Goal: Information Seeking & Learning: Learn about a topic

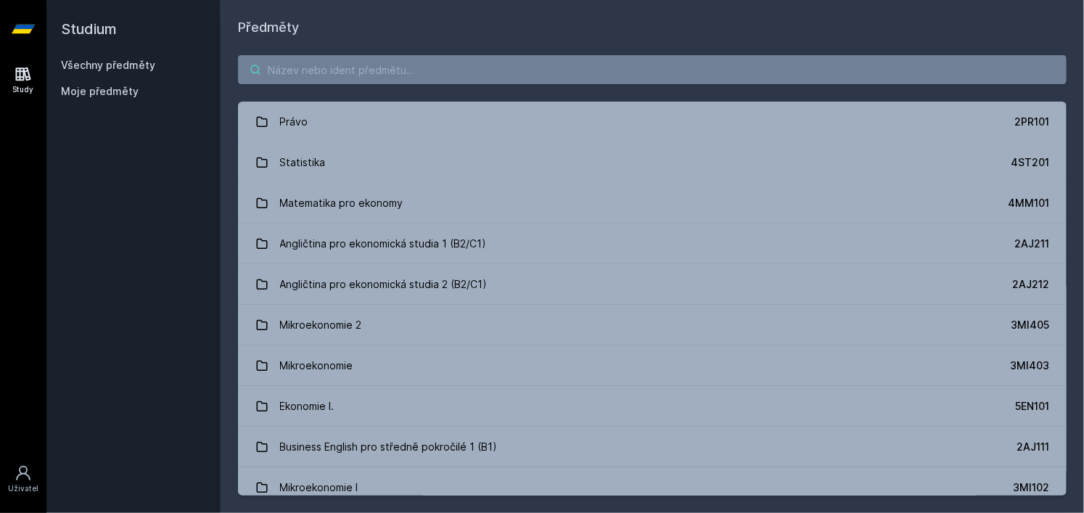
click at [346, 69] on input "search" at bounding box center [652, 69] width 829 height 29
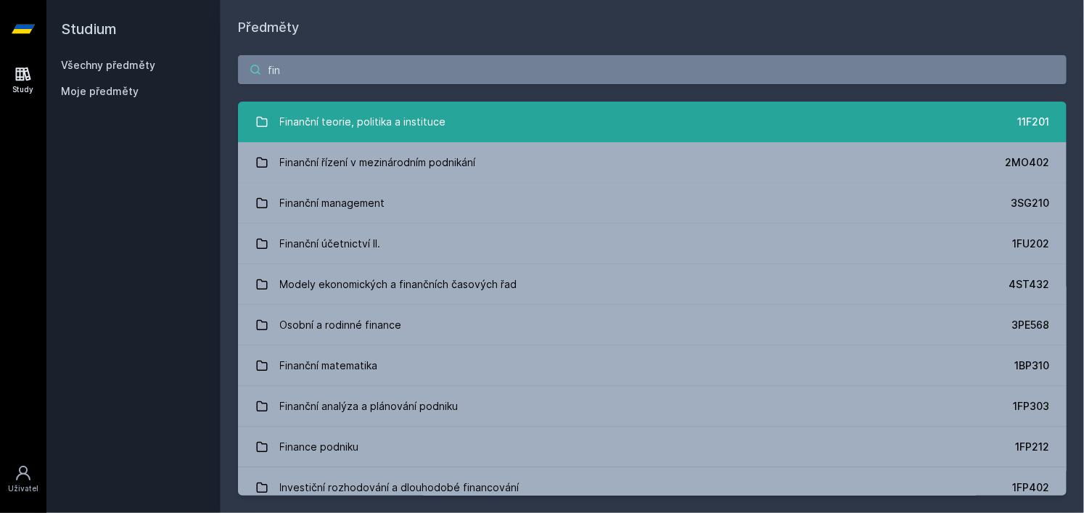
type input "fin"
click at [379, 120] on div "Finanční teorie, politika a instituce" at bounding box center [363, 121] width 166 height 29
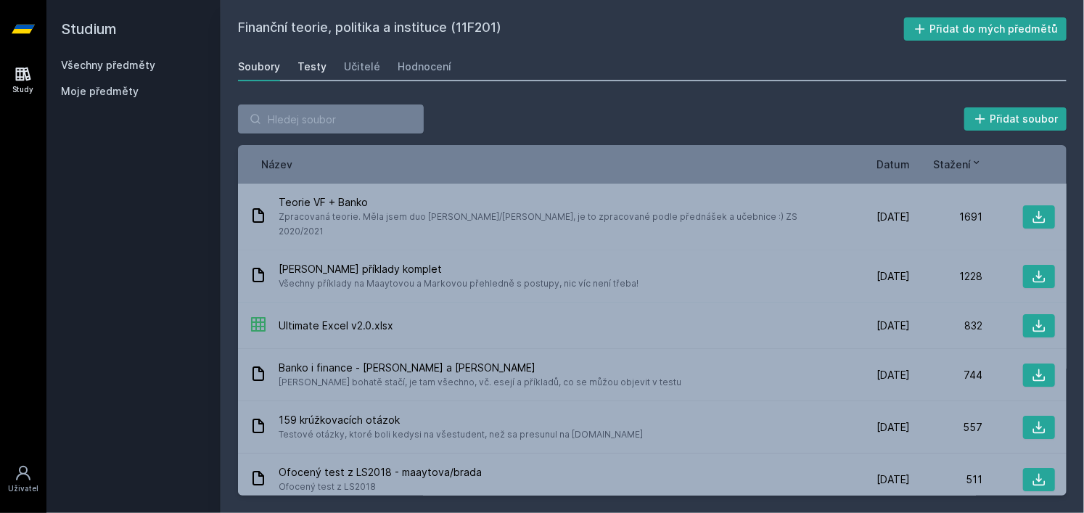
click at [315, 78] on link "Testy" at bounding box center [312, 66] width 29 height 29
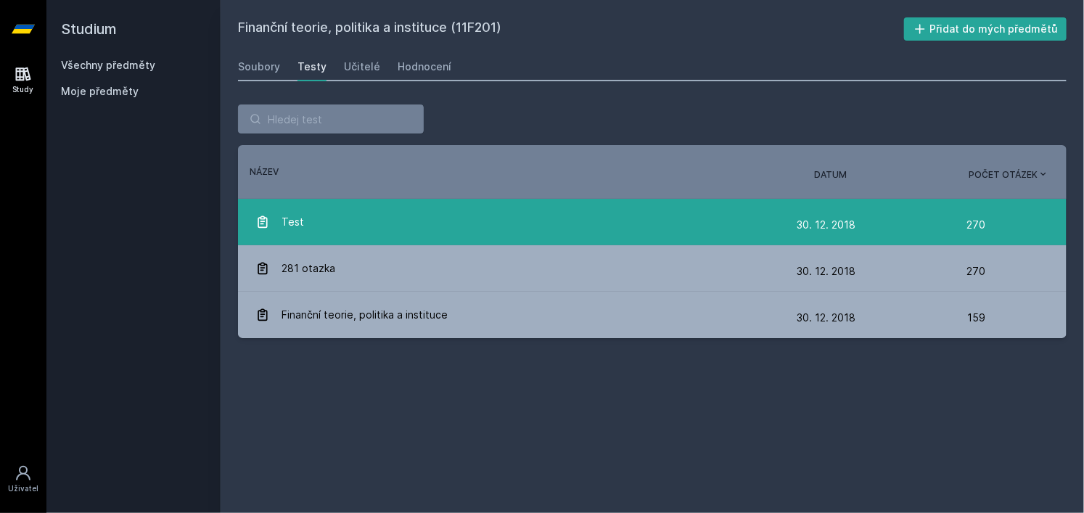
click at [687, 217] on div "Test" at bounding box center [525, 222] width 541 height 29
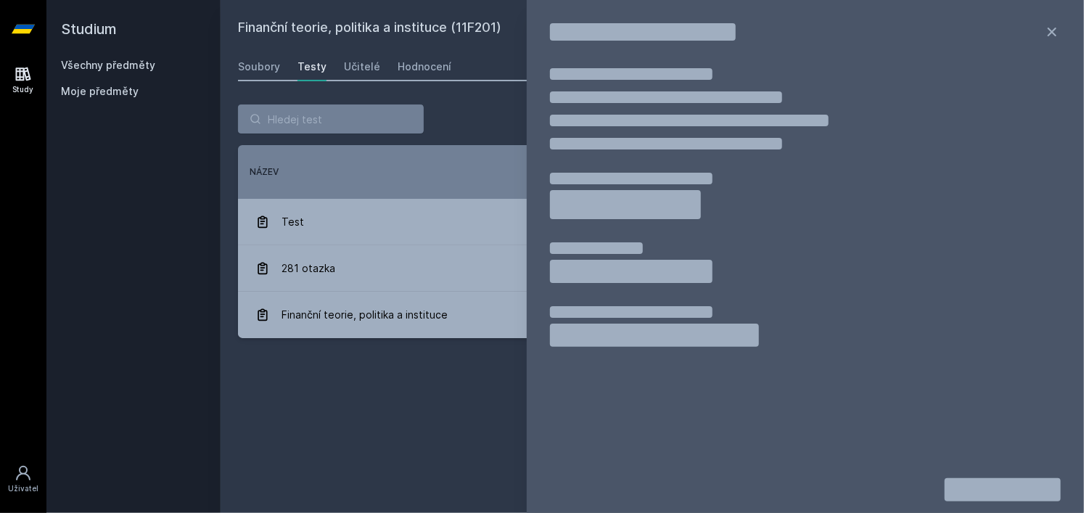
click at [422, 441] on div "Finanční teorie, politika a instituce (11F201) Přidat do mých předmětů [GEOGRAP…" at bounding box center [652, 256] width 829 height 478
click at [259, 72] on div "Soubory" at bounding box center [259, 67] width 42 height 15
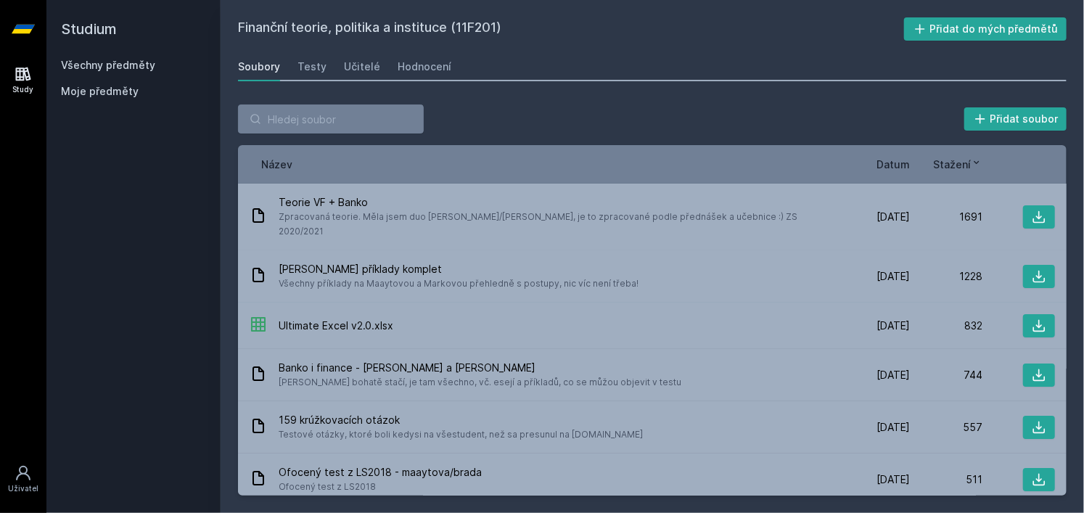
click at [259, 72] on div "Soubory" at bounding box center [259, 67] width 42 height 15
click at [889, 164] on span "Datum" at bounding box center [893, 164] width 33 height 15
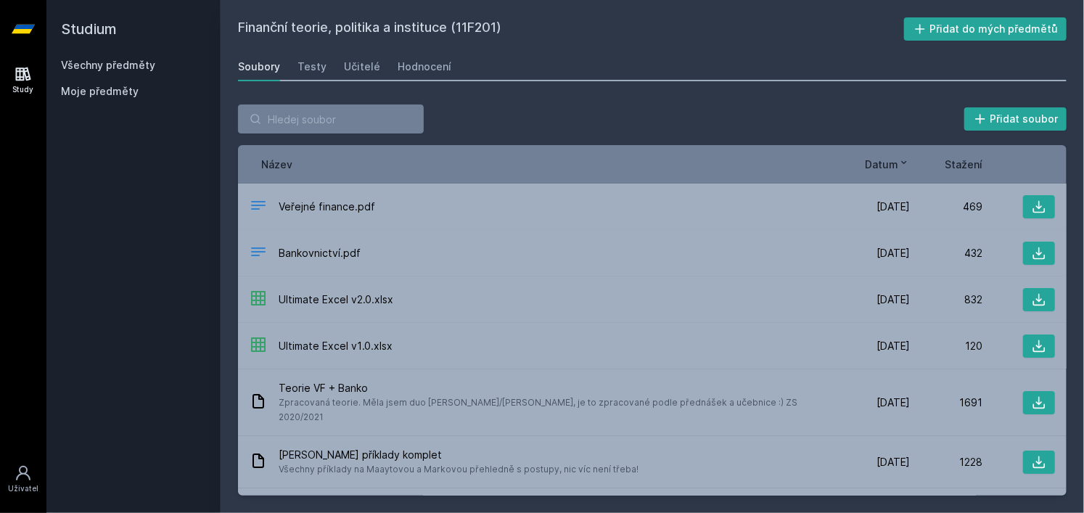
click at [889, 164] on span "Datum" at bounding box center [881, 164] width 33 height 15
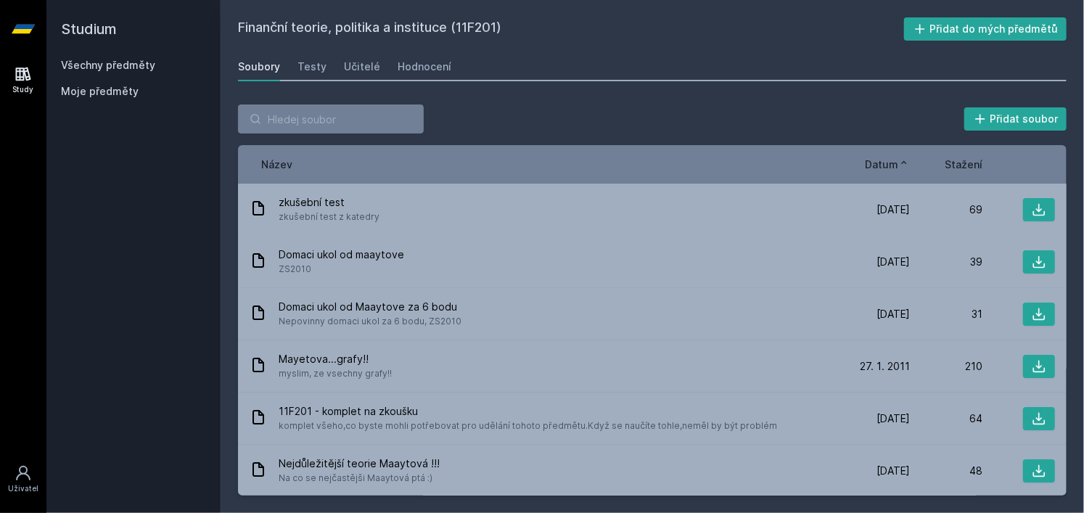
click at [889, 164] on span "Datum" at bounding box center [881, 164] width 33 height 15
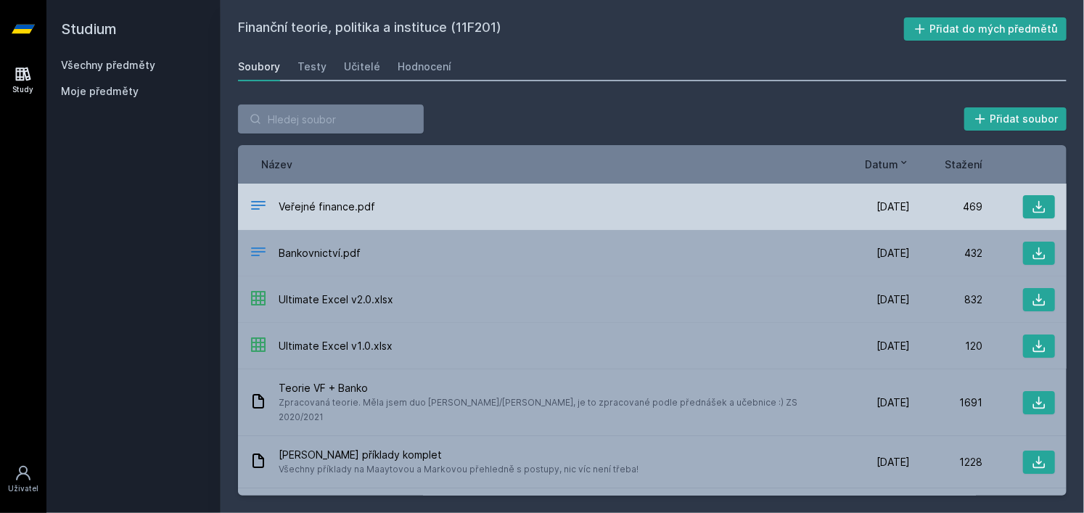
click at [591, 224] on div "Veřejné finance.pdf [DATE] [DATE] 469" at bounding box center [652, 207] width 829 height 46
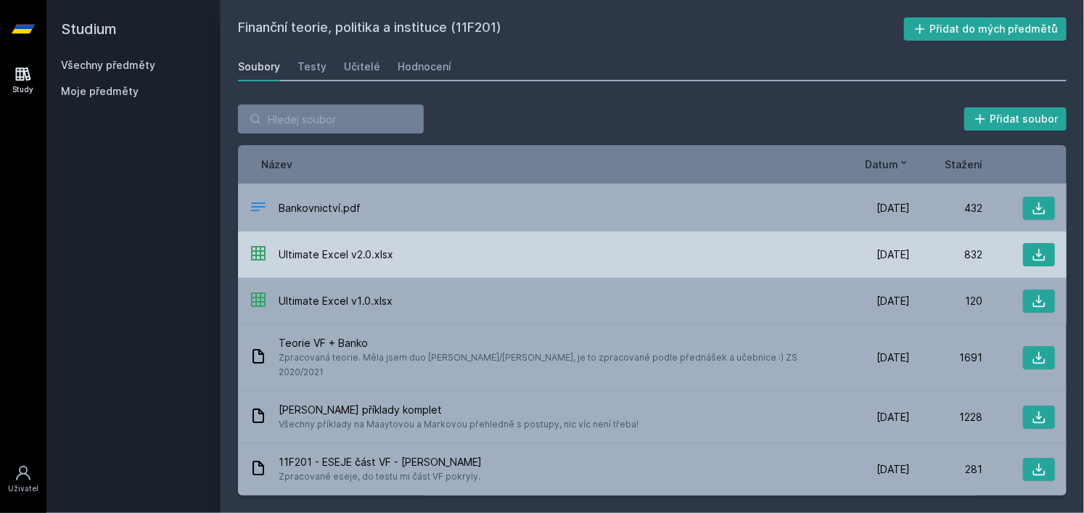
scroll to position [46, 0]
click at [502, 246] on div "Ultimate Excel v2.0.xlsx" at bounding box center [544, 254] width 588 height 21
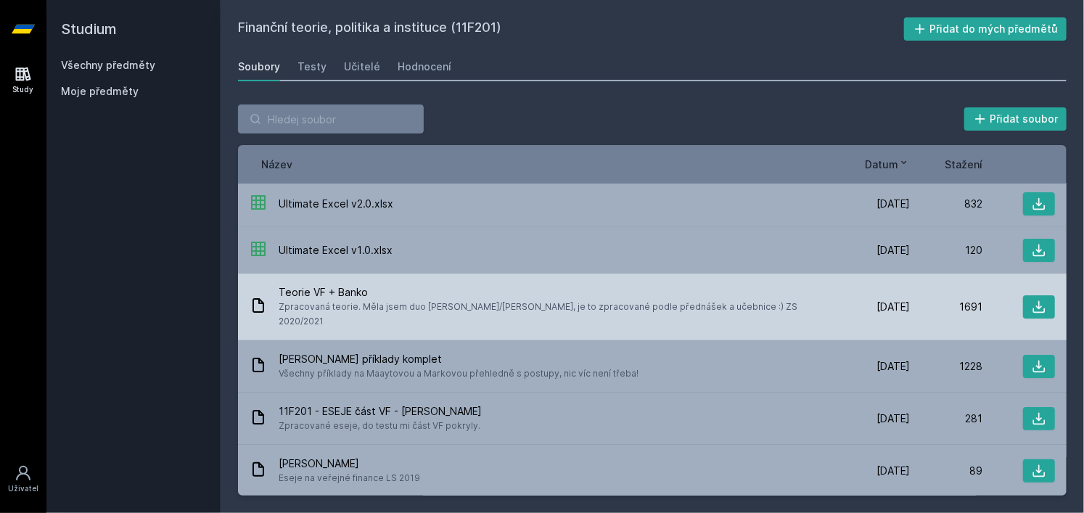
scroll to position [101, 0]
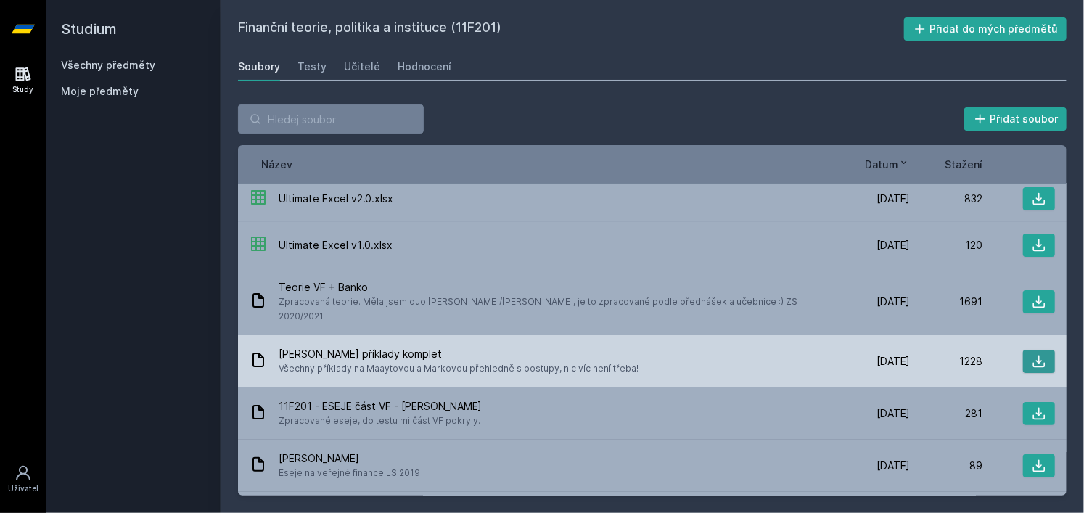
click at [1040, 352] on button at bounding box center [1039, 361] width 32 height 23
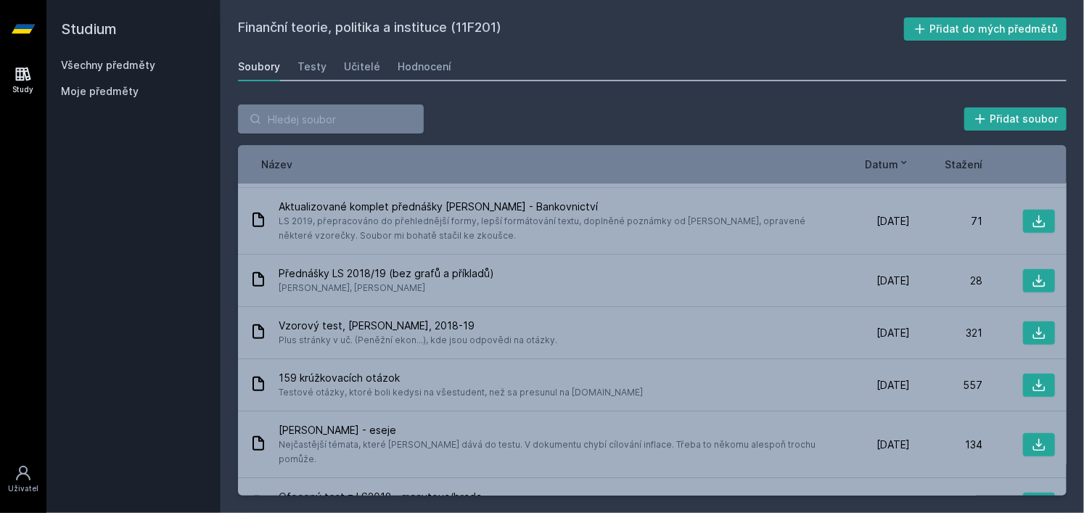
scroll to position [464, 0]
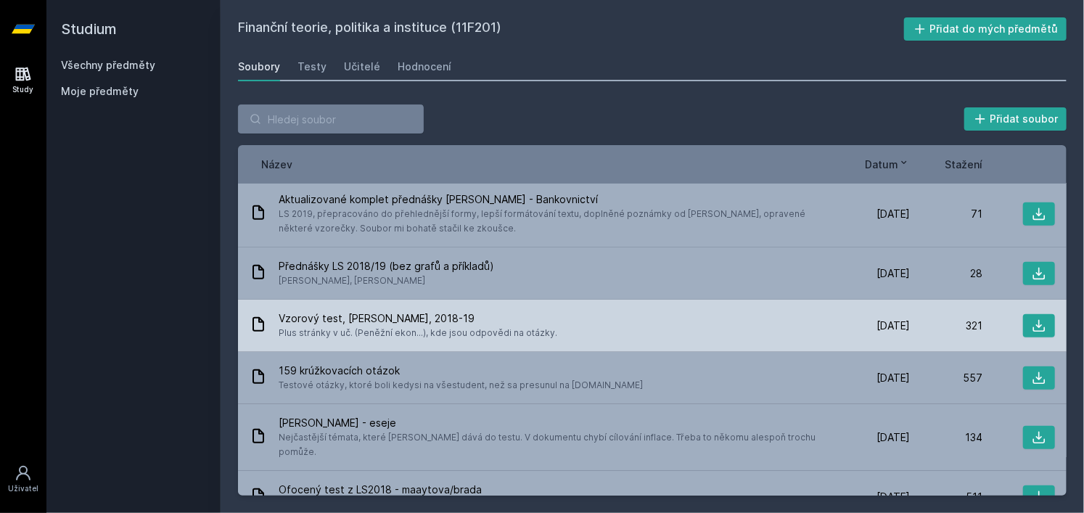
click at [628, 326] on div "Vzorový test, [PERSON_NAME], 2018-19 Plus stránky v uč. (Peněžní ekon...), kde …" at bounding box center [652, 326] width 829 height 52
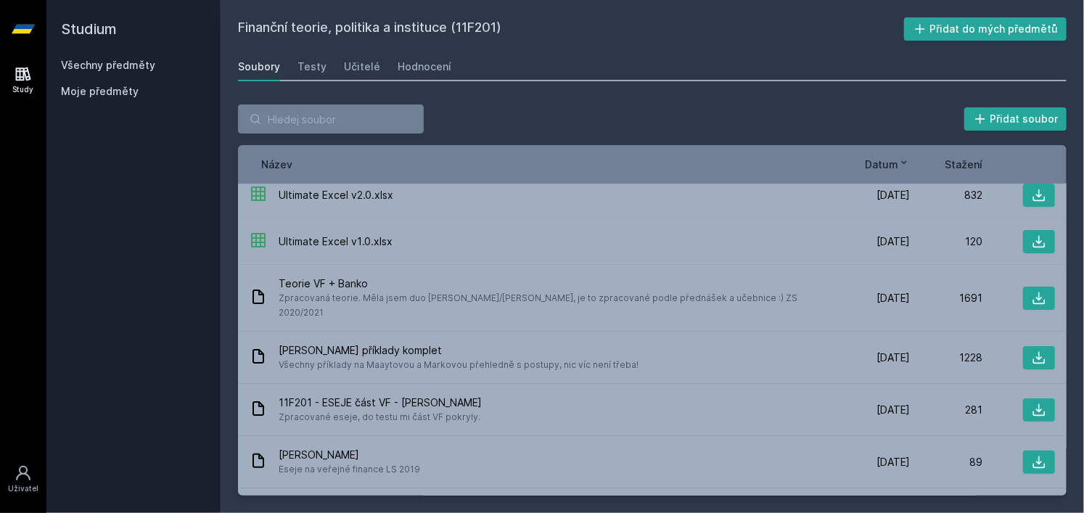
scroll to position [0, 0]
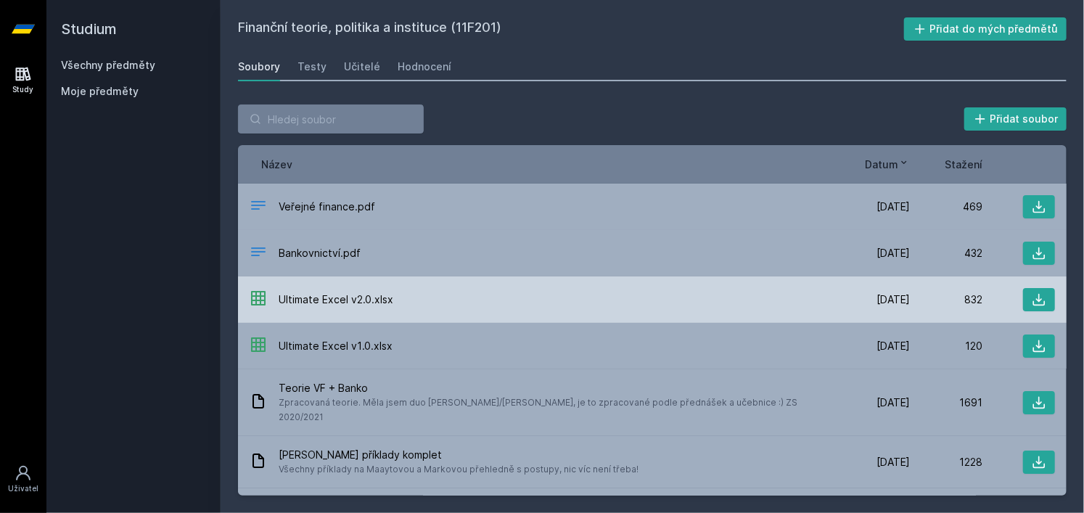
click at [530, 295] on div "Ultimate Excel v2.0.xlsx" at bounding box center [544, 300] width 588 height 21
click at [1036, 290] on button at bounding box center [1039, 299] width 32 height 23
